Goal: Transaction & Acquisition: Purchase product/service

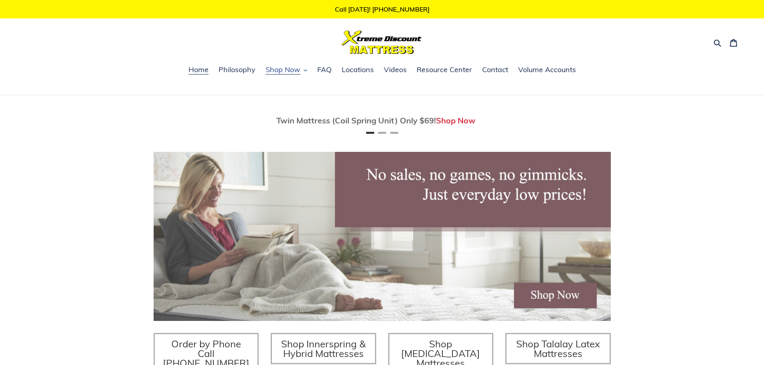
click at [305, 73] on button "Shop Now" at bounding box center [286, 70] width 50 height 12
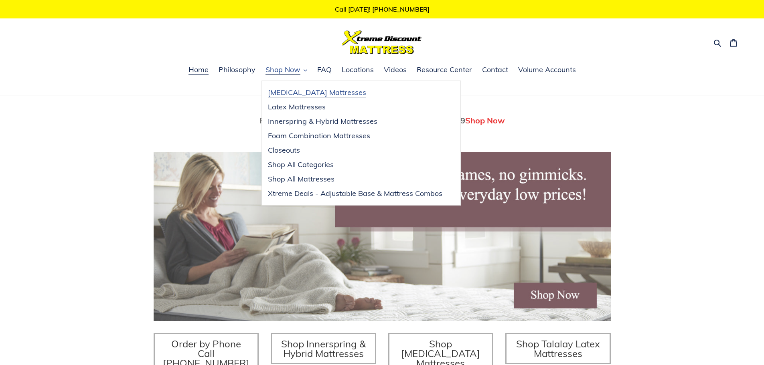
scroll to position [0, 457]
click at [309, 95] on span "[MEDICAL_DATA] Mattresses" at bounding box center [317, 93] width 98 height 10
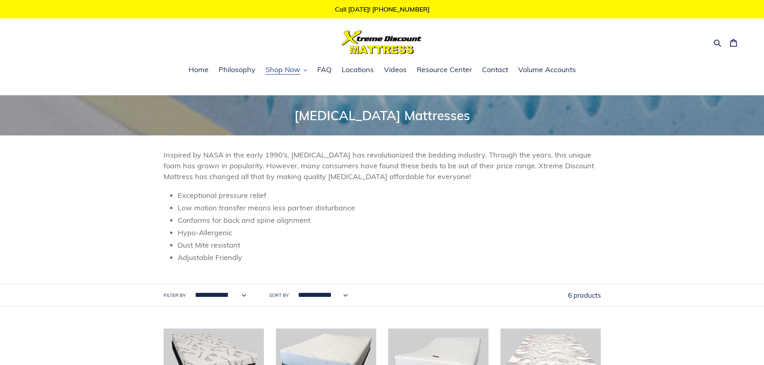
click at [303, 71] on icon "button" at bounding box center [305, 71] width 4 height 4
